Goal: Task Accomplishment & Management: Manage account settings

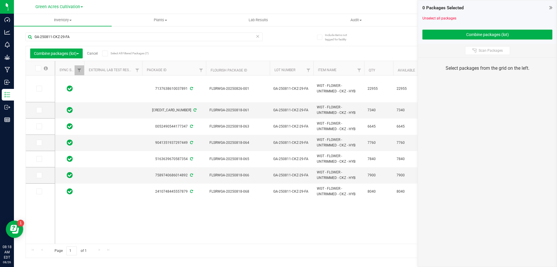
click at [90, 52] on link "Cancel" at bounding box center [92, 53] width 11 height 4
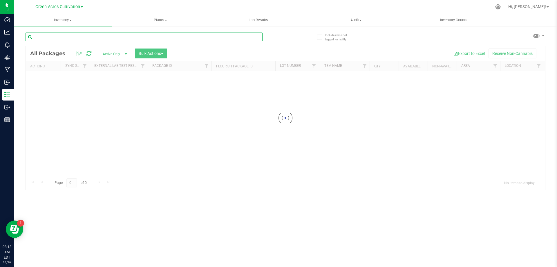
click at [200, 35] on input "text" at bounding box center [144, 37] width 237 height 9
paste input "FLSRWGA-20250826-001"
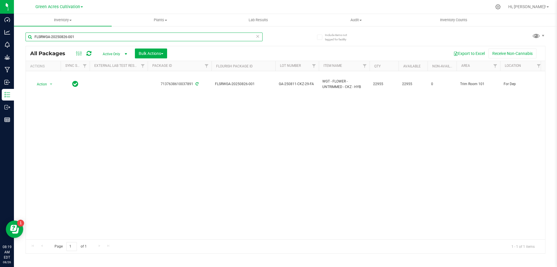
type input "FLSRWGA-20250826-001"
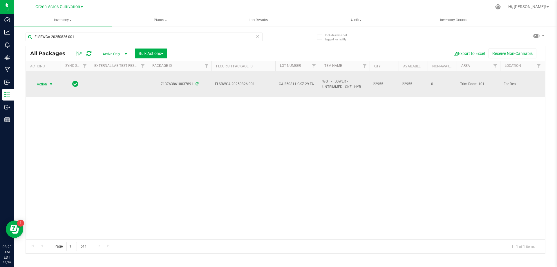
click at [55, 83] on span "select" at bounding box center [51, 84] width 7 height 8
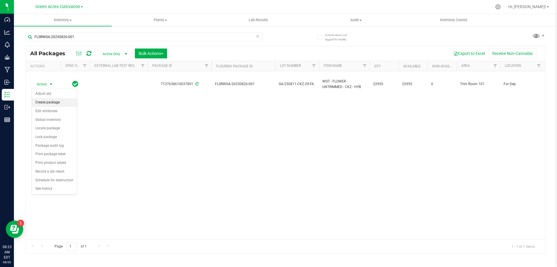
click at [54, 103] on li "Create package" at bounding box center [54, 102] width 45 height 9
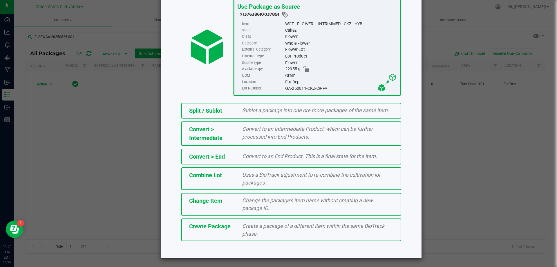
scroll to position [42, 0]
click at [251, 235] on span "Create a package of a different item within the same BioTrack phase." at bounding box center [313, 229] width 142 height 14
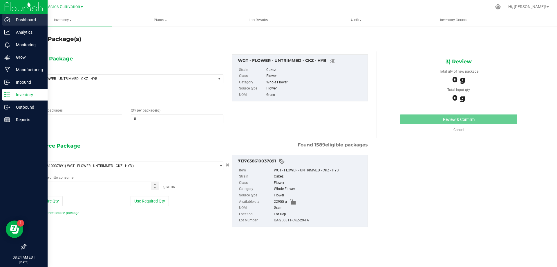
type input "0.0000"
type input "0.0000 g"
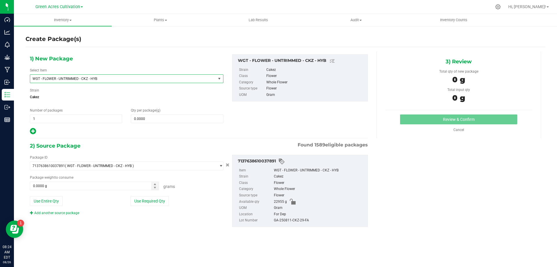
click at [144, 74] on span "WGT - FLOWER - UNTRIMMED - CKZ - HYB" at bounding box center [127, 78] width 194 height 9
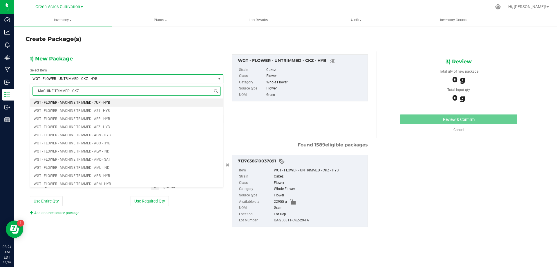
type input "MACHINE TRIMMED - CKZ"
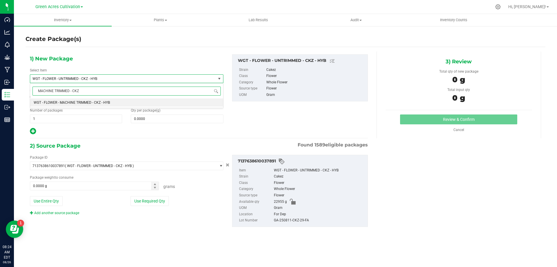
click at [153, 101] on li "WGT - FLOWER - MACHINE TRIMMED - CKZ - HYB" at bounding box center [126, 102] width 193 height 8
type input "0.0000"
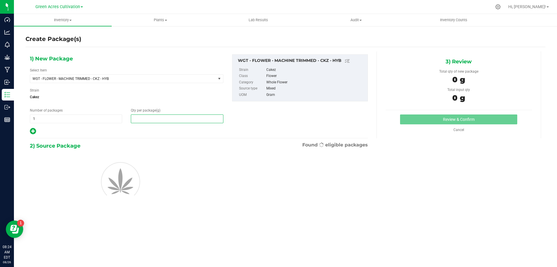
click at [161, 117] on span at bounding box center [177, 118] width 92 height 9
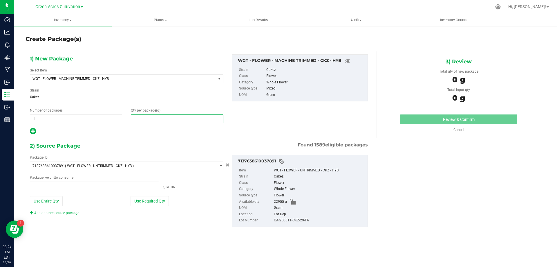
type input "0.0000 g"
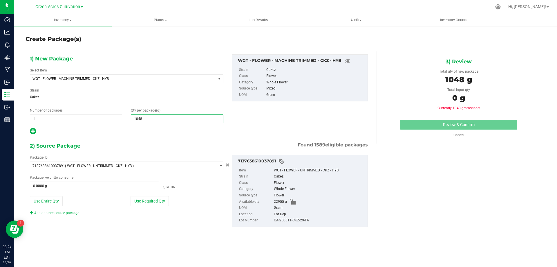
type input "10485"
type input "10,485.0000"
click at [167, 201] on button "Use Required Qty" at bounding box center [150, 201] width 38 height 10
type input "10485.0000 g"
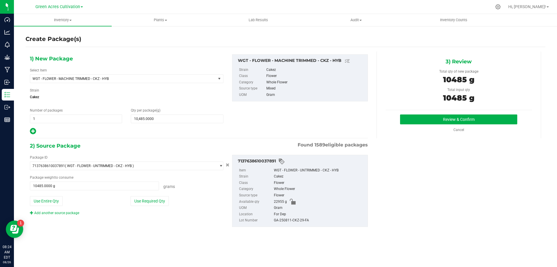
click at [307, 217] on div "GA-250811-CKZ-29-FA" at bounding box center [319, 220] width 91 height 6
copy div "GA-250811-CKZ-29-FA"
click at [419, 125] on div "Review & Confirm Cancel" at bounding box center [459, 123] width 147 height 18
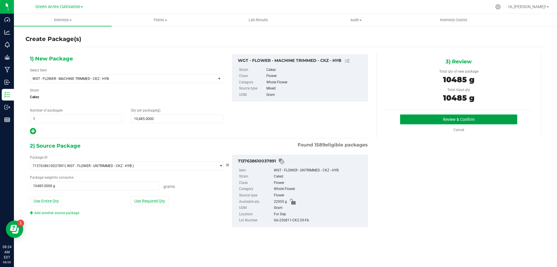
click at [416, 122] on button "Review & Confirm" at bounding box center [458, 119] width 117 height 10
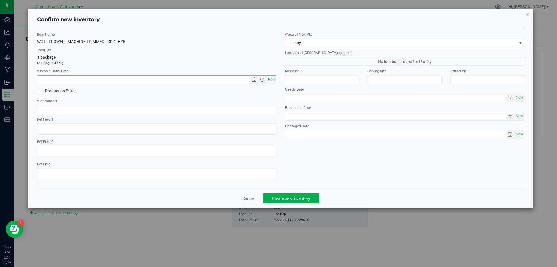
click at [274, 78] on span "Now" at bounding box center [272, 79] width 10 height 8
type input "[DATE] 8:24 AM"
click at [271, 109] on input "text" at bounding box center [157, 109] width 240 height 9
paste input "GA-250811-CKZ-29-FA"
type input "GA-250811-CKZ-29-FA"
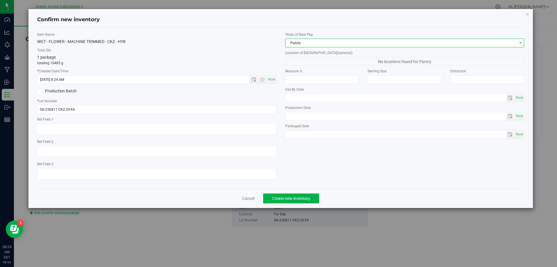
click at [329, 46] on span "Pantry" at bounding box center [402, 43] width 232 height 8
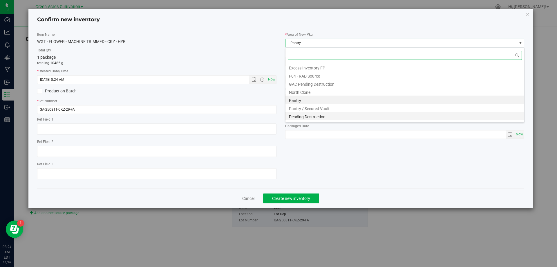
scroll to position [80, 0]
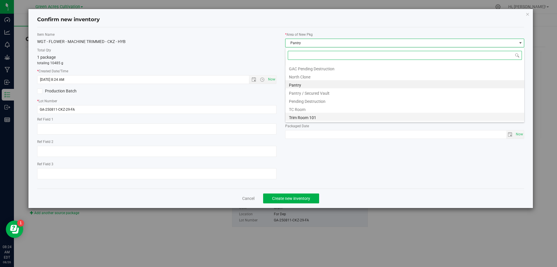
click at [320, 113] on li "Trim Room 101" at bounding box center [405, 117] width 239 height 8
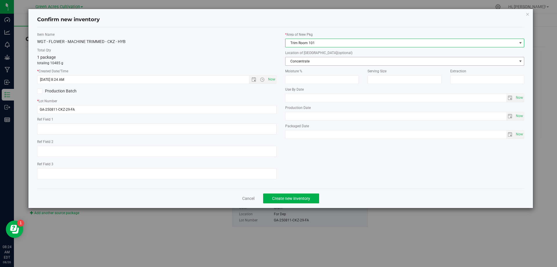
click at [325, 64] on span "Concentrate" at bounding box center [402, 61] width 232 height 8
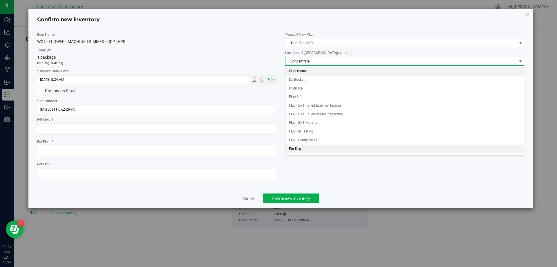
click at [317, 147] on li "For Dep" at bounding box center [405, 149] width 239 height 9
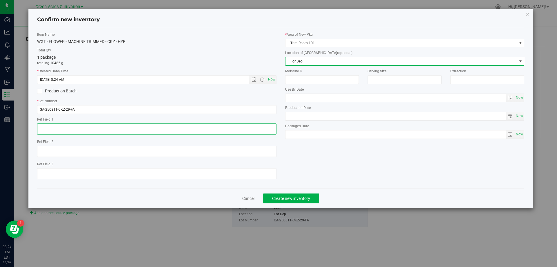
click at [133, 129] on textarea at bounding box center [157, 128] width 240 height 11
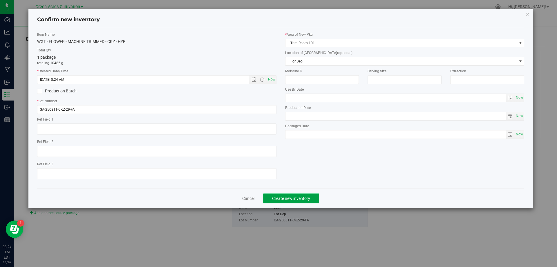
click at [287, 194] on button "Create new inventory" at bounding box center [291, 198] width 56 height 10
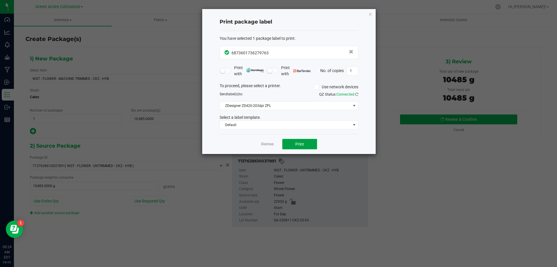
click at [307, 147] on button "Print" at bounding box center [299, 144] width 35 height 10
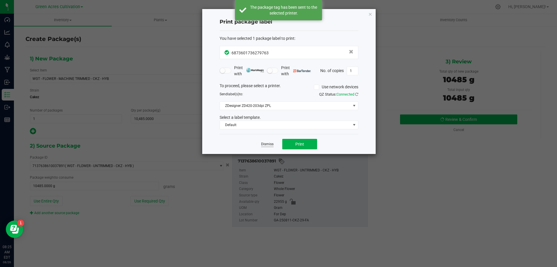
click at [267, 144] on link "Dismiss" at bounding box center [267, 144] width 12 height 5
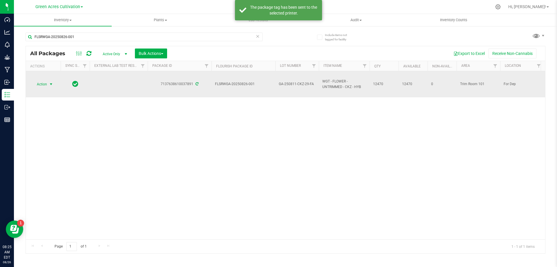
click at [50, 82] on span "select" at bounding box center [51, 84] width 5 height 5
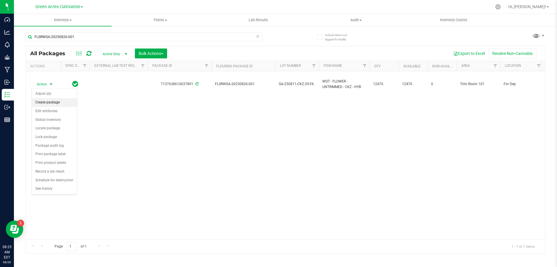
click at [46, 103] on li "Create package" at bounding box center [54, 102] width 45 height 9
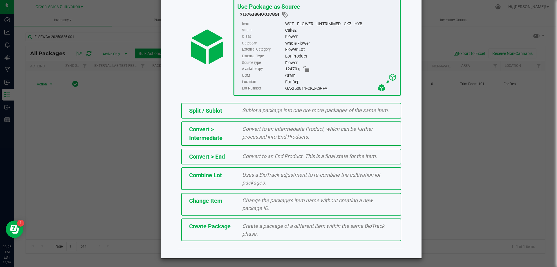
scroll to position [42, 0]
click at [238, 232] on div "Create a package of a different item within the same BioTrack phase." at bounding box center [318, 230] width 160 height 16
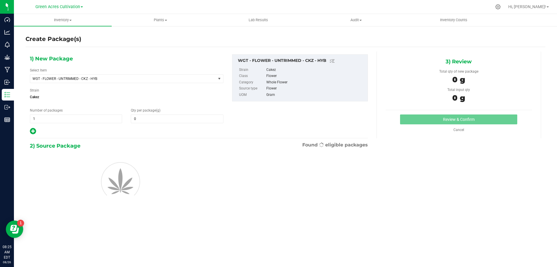
type input "0.0000"
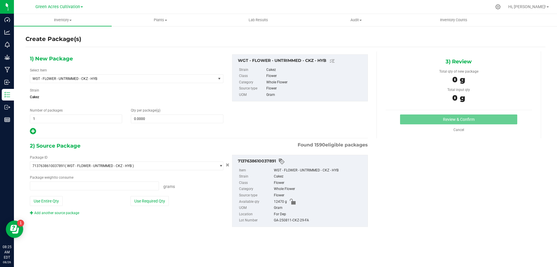
type input "0.0000 g"
click at [135, 78] on span "WGT - FLOWER - UNTRIMMED - CKZ - HYB" at bounding box center [120, 79] width 174 height 4
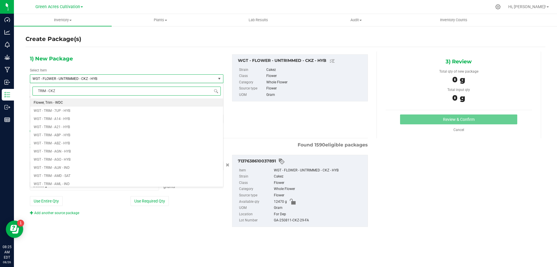
type input "TRIM - CKZ"
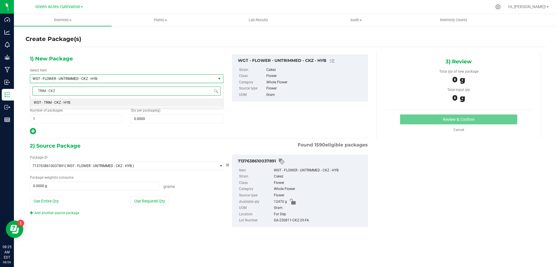
click at [132, 100] on li "WGT - TRIM - CKZ - HYB" at bounding box center [126, 102] width 193 height 8
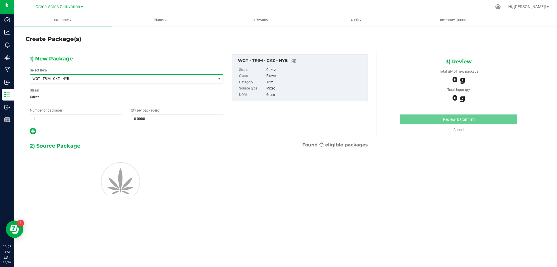
type input "0.0000"
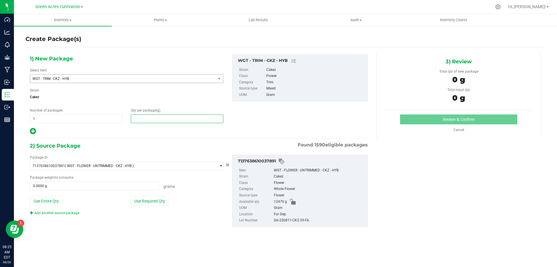
click at [167, 116] on span at bounding box center [177, 118] width 92 height 9
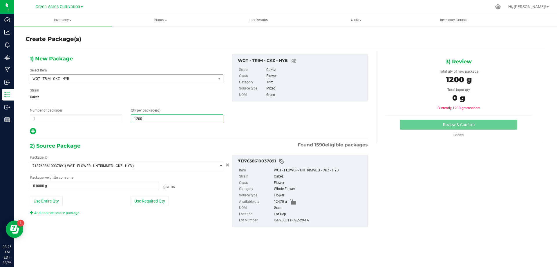
type input "12000"
type input "12,000.0000"
click at [160, 192] on div "Package ID 7137638610037891 ( WGT - FLOWER - UNTRIMMED - CKZ - HYB ) 0004193013…" at bounding box center [127, 185] width 202 height 61
click at [161, 195] on div "Package ID 7137638610037891 ( WGT - FLOWER - UNTRIMMED - CKZ - HYB ) 0004193013…" at bounding box center [127, 185] width 202 height 61
click at [163, 200] on button "Use Required Qty" at bounding box center [150, 201] width 38 height 10
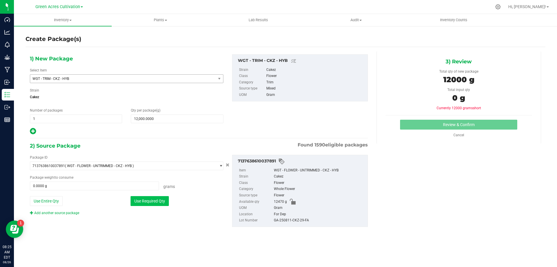
type input "12000.0000 g"
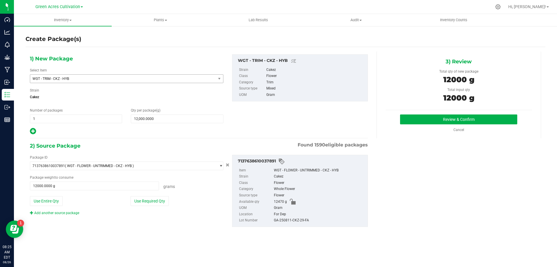
click at [298, 222] on div "GA-250811-CKZ-29-FA" at bounding box center [319, 220] width 91 height 6
copy div "GA-250811-CKZ-29-FA"
click at [443, 119] on button "Review & Confirm" at bounding box center [458, 119] width 117 height 10
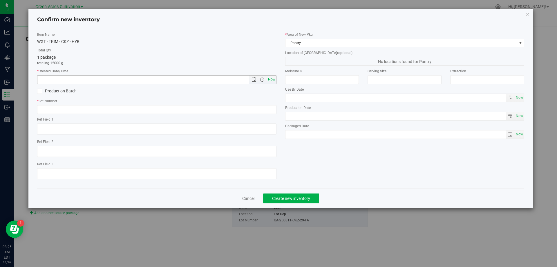
click at [272, 78] on span "Now" at bounding box center [272, 79] width 10 height 8
type input "[DATE] 8:25 AM"
click at [265, 108] on input "text" at bounding box center [157, 109] width 240 height 9
paste input "GA-250811-CKZ-29-FA"
type input "GA-250811-CKZ-29-TB"
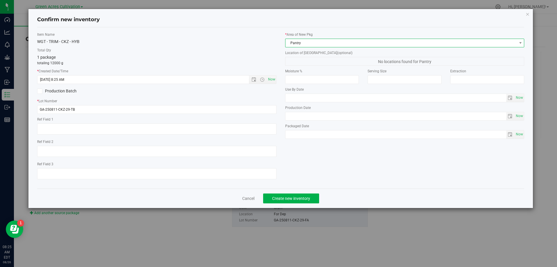
click at [347, 42] on span "Pantry" at bounding box center [402, 43] width 232 height 8
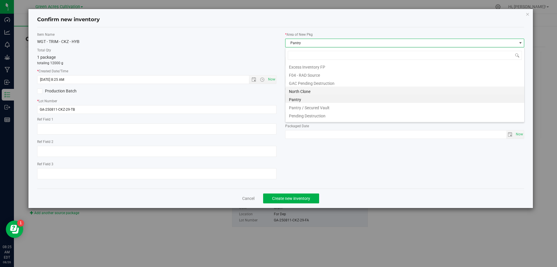
scroll to position [80, 0]
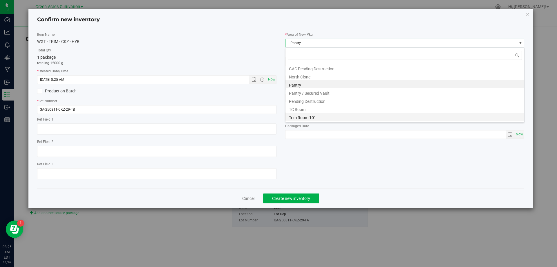
click at [314, 119] on li "Trim Room 101" at bounding box center [405, 117] width 239 height 8
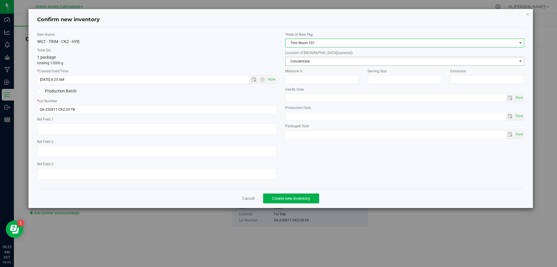
click at [330, 62] on span "Concentrate" at bounding box center [402, 61] width 232 height 8
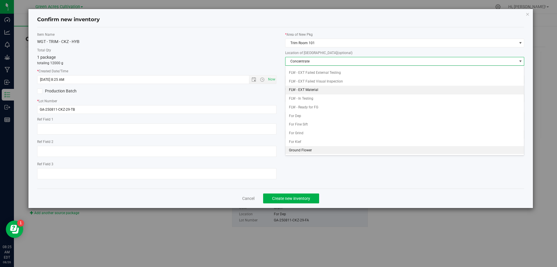
scroll to position [60, 0]
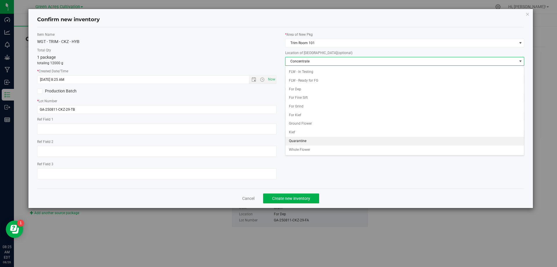
click at [322, 141] on li "Quarantine" at bounding box center [405, 141] width 239 height 9
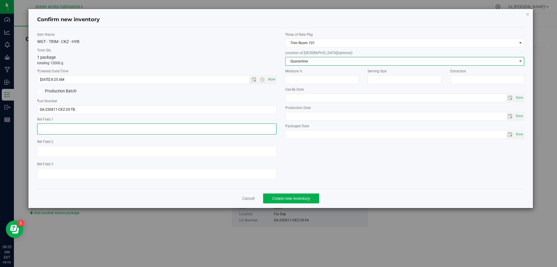
click at [209, 128] on textarea at bounding box center [157, 128] width 240 height 11
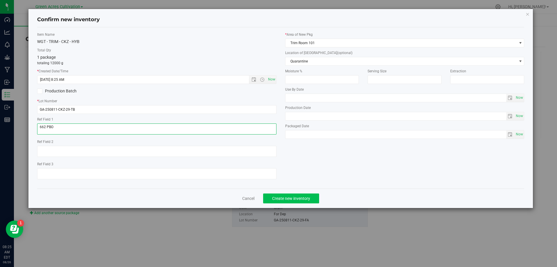
type textarea "662 PBO"
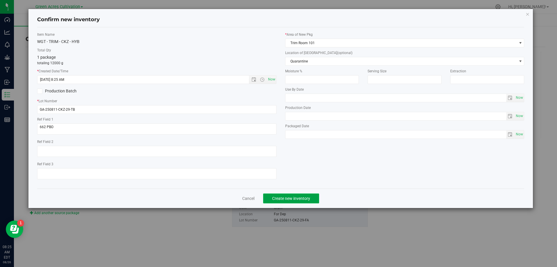
click at [281, 199] on span "Create new inventory" at bounding box center [291, 198] width 38 height 5
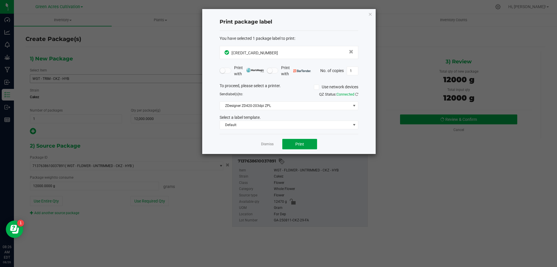
click at [294, 143] on button "Print" at bounding box center [299, 144] width 35 height 10
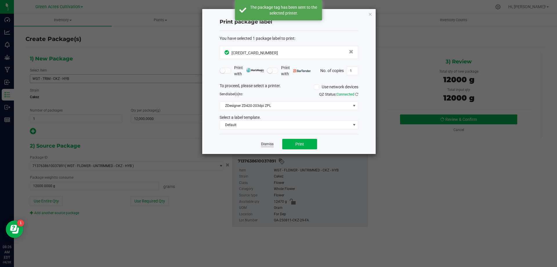
click at [268, 145] on link "Dismiss" at bounding box center [267, 144] width 12 height 5
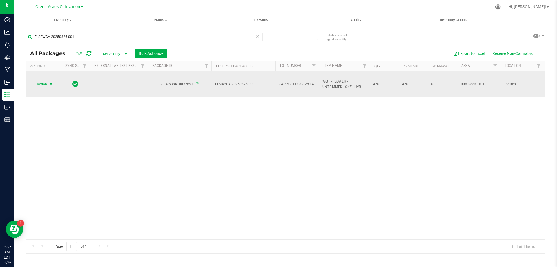
click at [45, 84] on span "Action" at bounding box center [40, 84] width 16 height 8
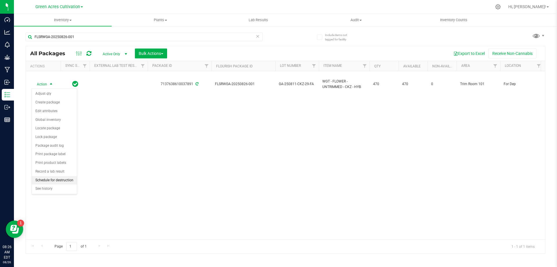
click at [71, 183] on li "Schedule for destruction" at bounding box center [54, 180] width 45 height 9
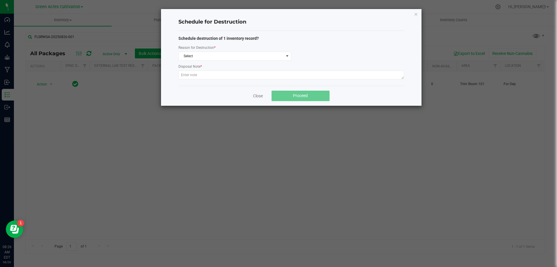
click at [247, 61] on div "Schedule destruction of 1 inventory record? Reason for Destruction * Select Dis…" at bounding box center [292, 58] width 226 height 46
click at [253, 58] on span "Select" at bounding box center [231, 56] width 105 height 8
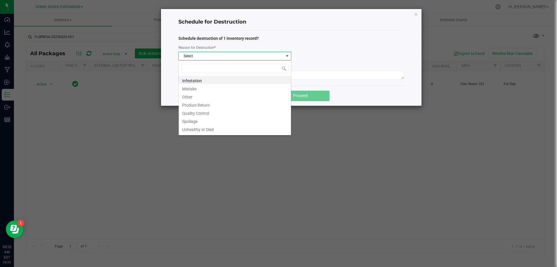
scroll to position [9, 113]
type input "W"
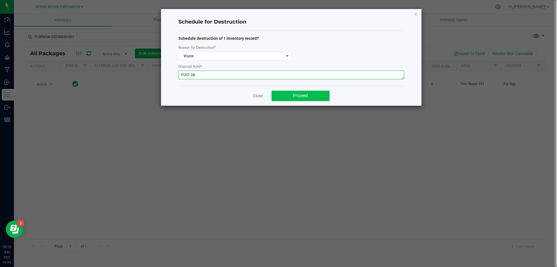
type textarea "POST GB"
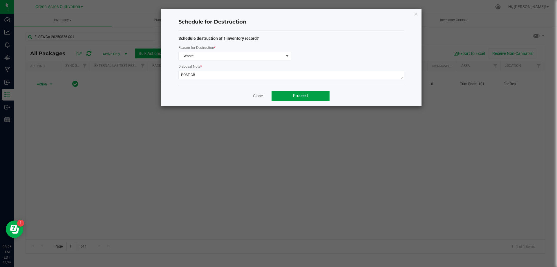
click at [320, 100] on button "Proceed" at bounding box center [301, 96] width 58 height 10
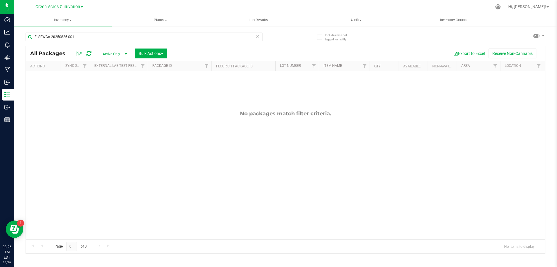
click at [259, 35] on icon at bounding box center [258, 36] width 4 height 7
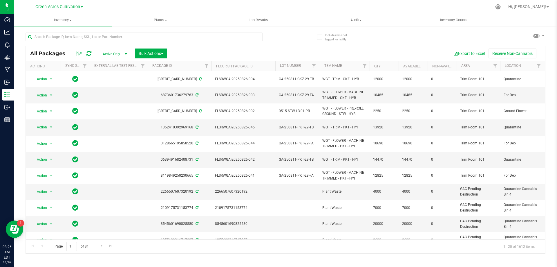
click at [35, 71] on th "Actions" at bounding box center [43, 66] width 35 height 10
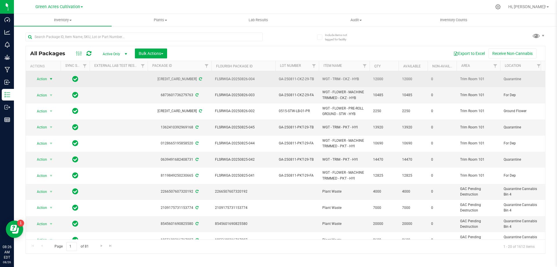
click at [44, 75] on span "Action" at bounding box center [40, 79] width 16 height 8
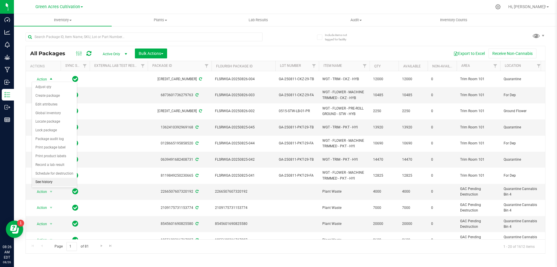
click at [66, 180] on li "See history" at bounding box center [54, 182] width 45 height 9
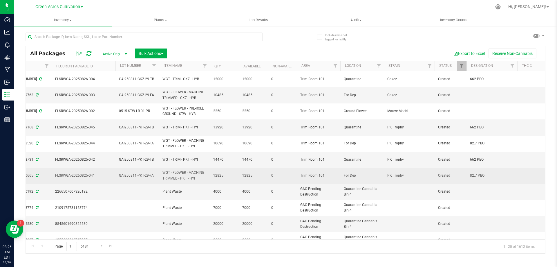
scroll to position [0, 186]
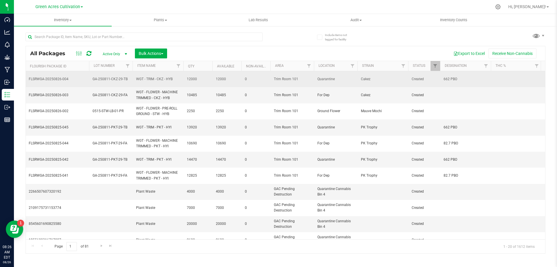
click at [467, 80] on td "662 PBO" at bounding box center [465, 79] width 51 height 16
type input "6"
type input "237 PBO"
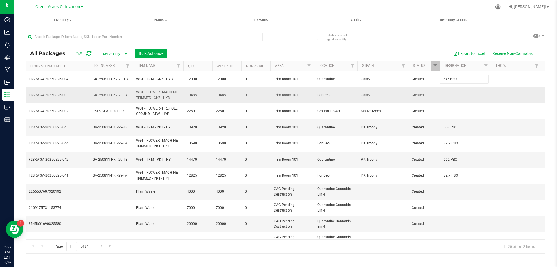
click at [464, 93] on div "All Packages Active Only Active Only Lab Samples Locked All External Internal B…" at bounding box center [286, 150] width 520 height 208
click at [464, 93] on td at bounding box center [465, 95] width 51 height 16
click at [456, 94] on input "96 PBO NEEDS HEAVY QC" at bounding box center [464, 95] width 49 height 9
type input "96 PBO NEEDS HEAVY QC"
click at [494, 96] on td at bounding box center [516, 95] width 51 height 16
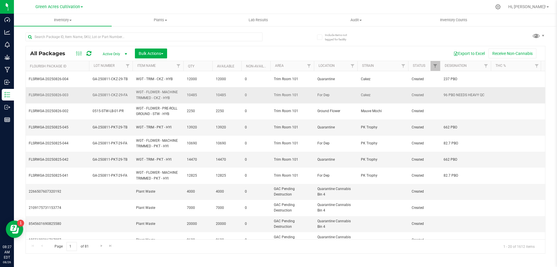
click at [467, 92] on span "96 PBO NEEDS HEAVY QC" at bounding box center [466, 95] width 44 height 6
click at [458, 91] on input "96 PBO NEEDS HEAVY QC" at bounding box center [464, 95] width 49 height 9
click at [455, 91] on input "96 PBO NEEDS HEAVY QC" at bounding box center [464, 95] width 49 height 9
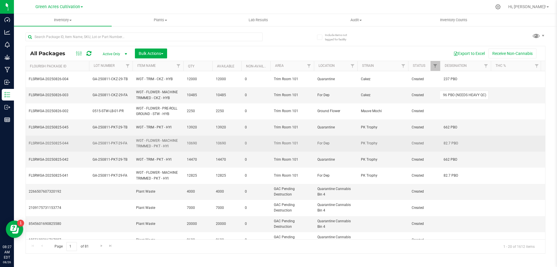
type input "96 PBO (NEEDS HEAVY QC)"
click at [476, 135] on div "All Packages Active Only Active Only Lab Samples Locked All External Internal B…" at bounding box center [286, 150] width 520 height 208
click at [468, 141] on span "82.7 PBO" at bounding box center [466, 144] width 44 height 6
type input "82.7 PBO (NEEDS HEAVY QC)"
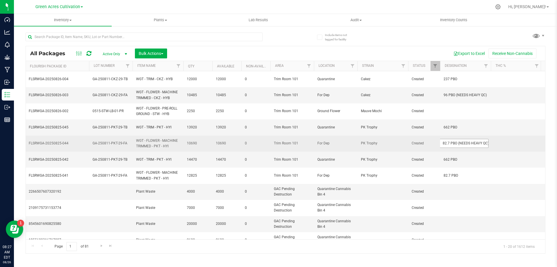
click at [459, 139] on input "82.7 PBO (NEEDS HEAVY QC)" at bounding box center [464, 143] width 49 height 9
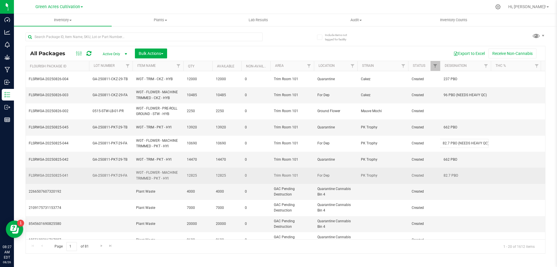
click at [469, 166] on div "All Packages Active Only Active Only Lab Samples Locked All External Internal B…" at bounding box center [286, 150] width 520 height 208
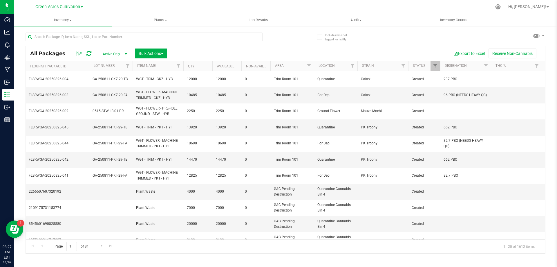
click at [469, 173] on span "82.7 PBO" at bounding box center [466, 176] width 44 height 6
click at [469, 171] on input "82.7 PBO" at bounding box center [464, 175] width 49 height 9
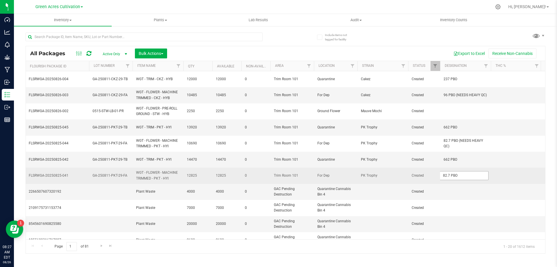
type input "82.7 PBO 82.7 PBO (NEEDS HEAVY QC)"
click at [459, 171] on input "82.7 PBO 82.7 PBO (NEEDS HEAVY QC)" at bounding box center [464, 175] width 49 height 9
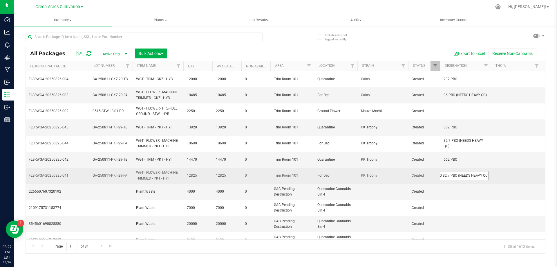
click at [459, 171] on input "82.7 PBO 82.7 PBO (NEEDS HEAVY QC)" at bounding box center [464, 175] width 49 height 9
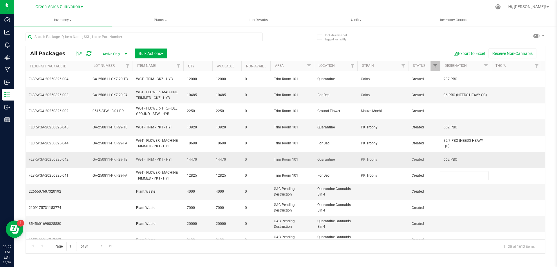
scroll to position [0, 0]
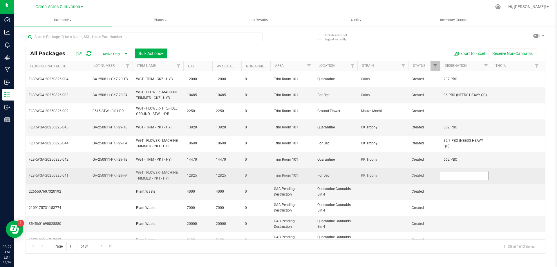
type input "82.7 PBO (NEEDS HEAVY QC)"
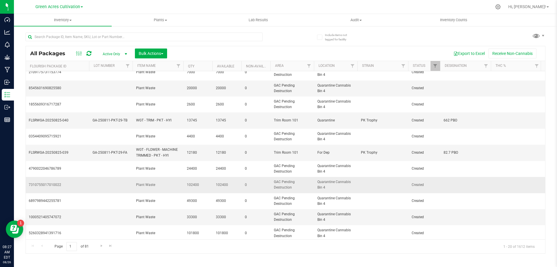
scroll to position [145, 186]
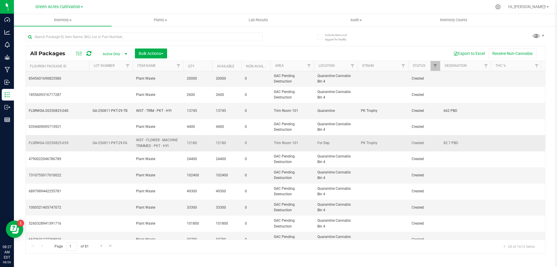
click at [471, 134] on div "All Packages Active Only Active Only Lab Samples Locked All External Internal B…" at bounding box center [286, 150] width 520 height 208
click at [471, 140] on span "82.7 PBO" at bounding box center [466, 143] width 44 height 6
click at [471, 138] on input "82.7 PBO" at bounding box center [464, 142] width 49 height 9
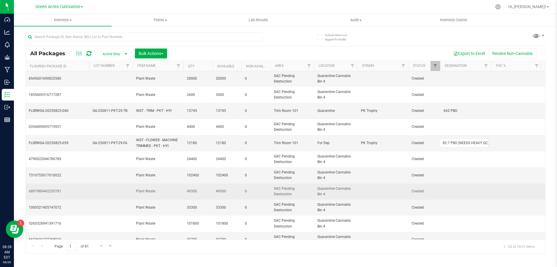
scroll to position [146, 186]
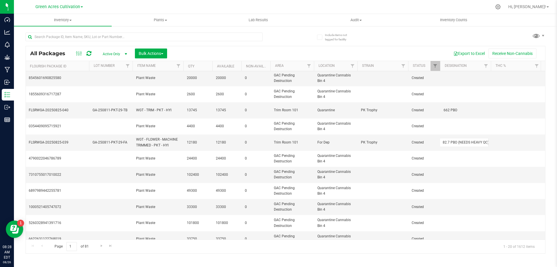
type input "82.7 PBO (NEEDS HEAVY QC)"
